Goal: Navigation & Orientation: Go to known website

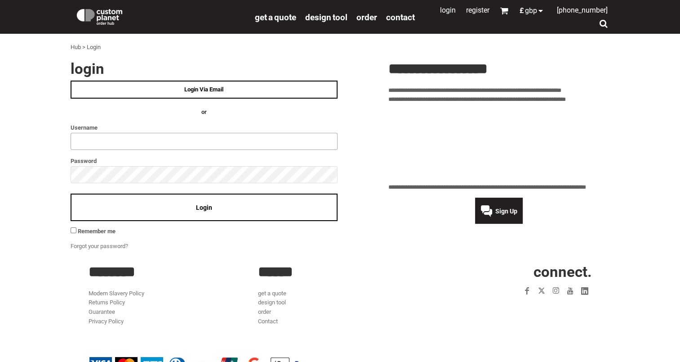
click at [143, 143] on input "text" at bounding box center [204, 141] width 267 height 17
click at [157, 139] on input "text" at bounding box center [204, 141] width 267 height 17
click at [392, 205] on div "Sign Up" at bounding box center [499, 210] width 222 height 26
click at [117, 15] on img at bounding box center [99, 16] width 49 height 18
